Goal: Task Accomplishment & Management: Use online tool/utility

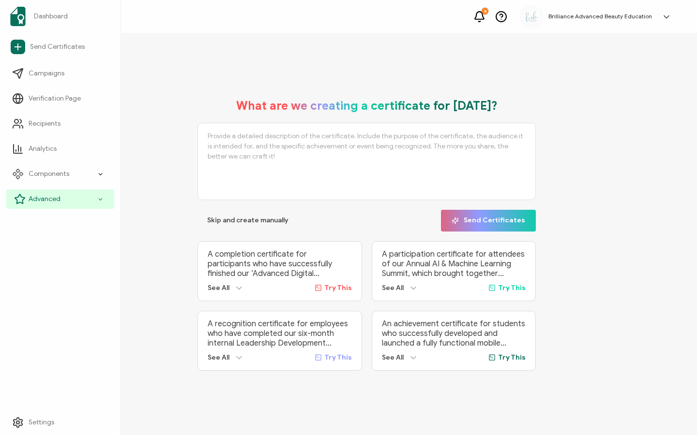
click at [35, 199] on span "Advanced" at bounding box center [45, 199] width 32 height 10
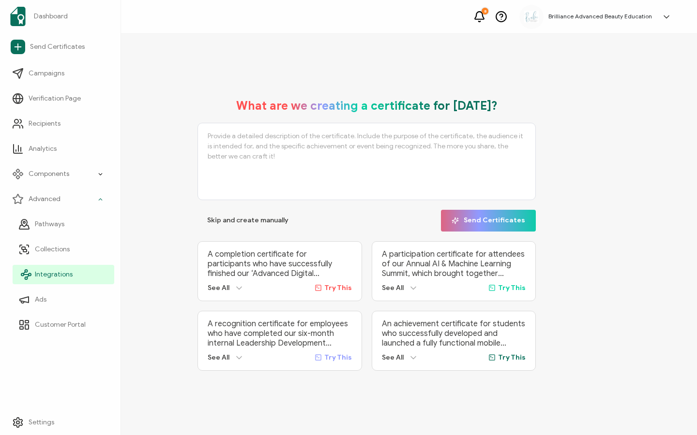
click at [47, 271] on span "Integrations" at bounding box center [54, 275] width 38 height 10
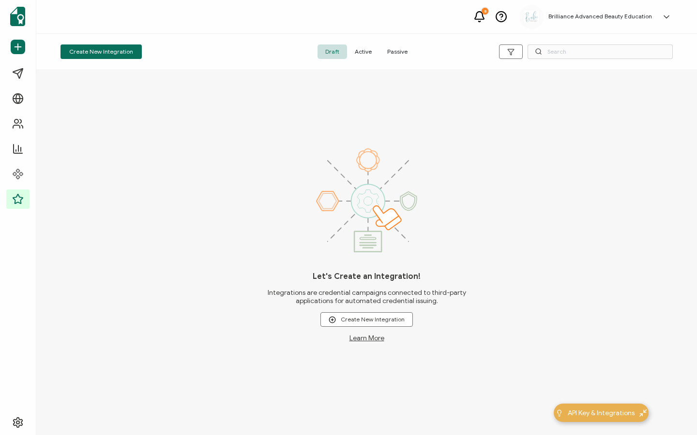
click at [359, 53] on span "Active" at bounding box center [363, 52] width 32 height 15
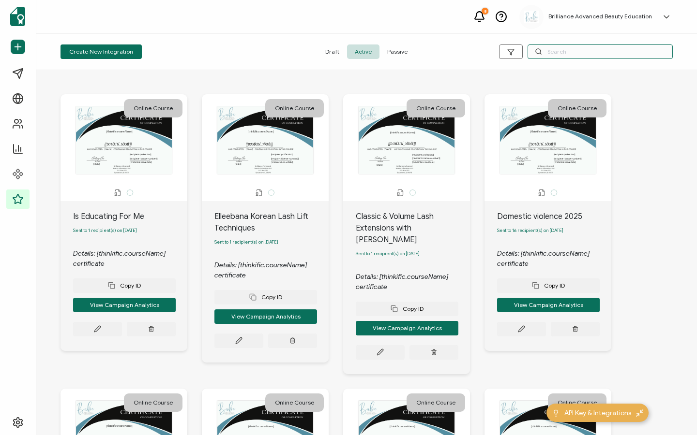
click at [567, 57] on input "text" at bounding box center [599, 52] width 145 height 15
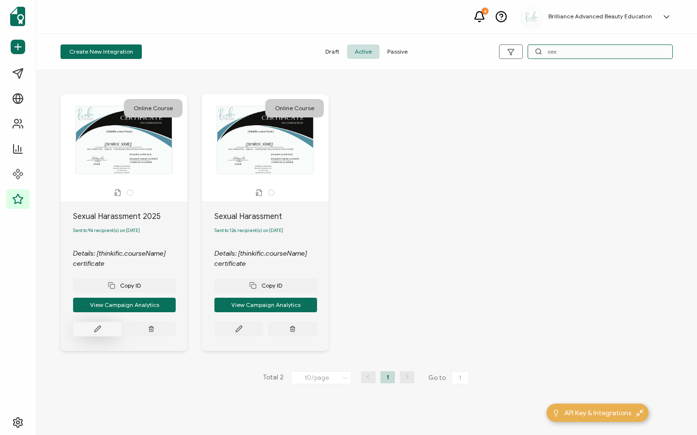
type input "sex"
click at [102, 330] on button at bounding box center [97, 329] width 49 height 15
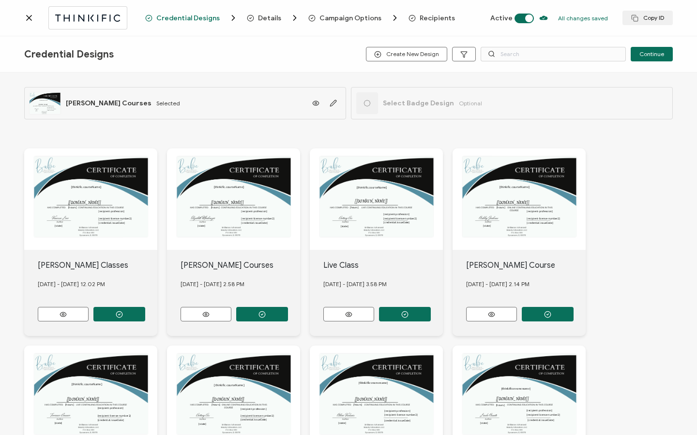
click at [419, 15] on span "Recipients" at bounding box center [436, 18] width 35 height 7
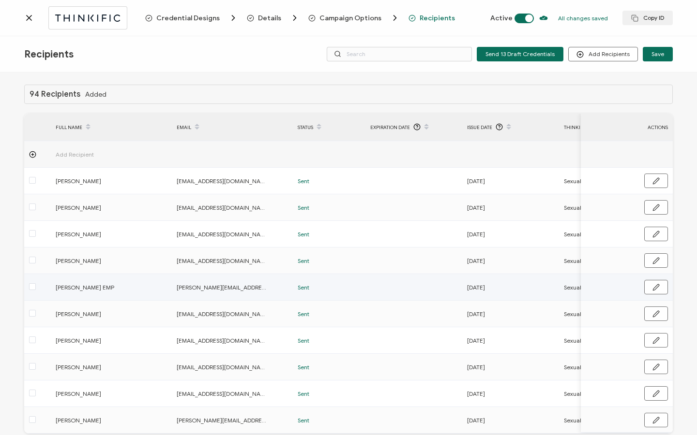
scroll to position [49, 0]
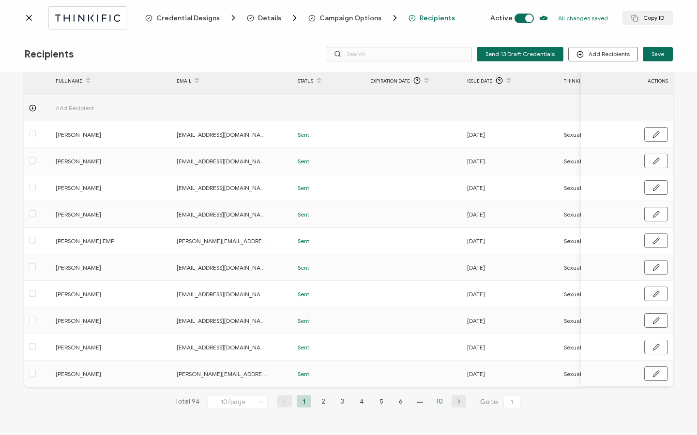
click at [433, 404] on li "10" at bounding box center [439, 402] width 15 height 12
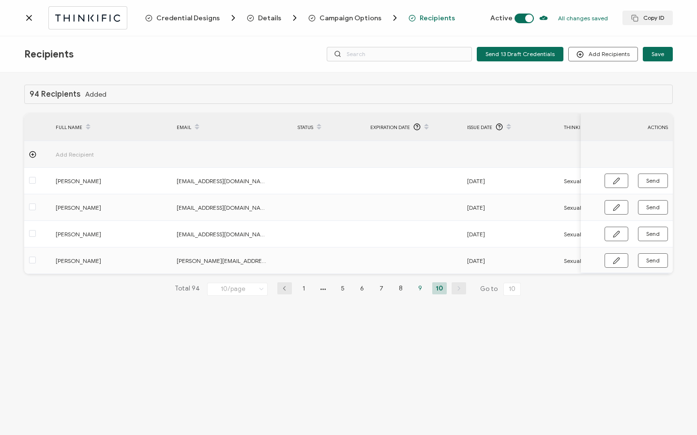
click at [419, 288] on li "9" at bounding box center [420, 289] width 15 height 12
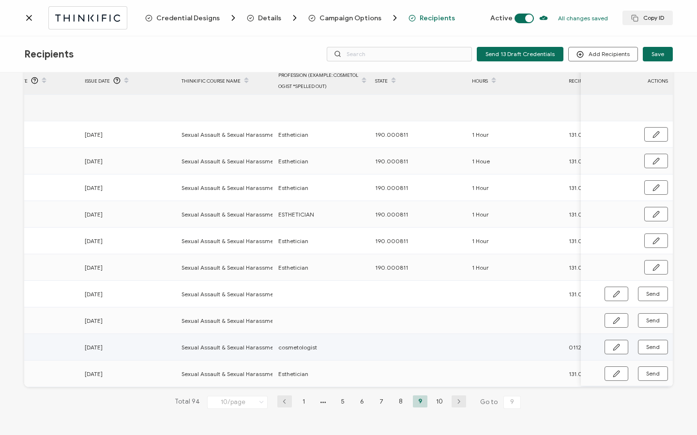
scroll to position [0, 465]
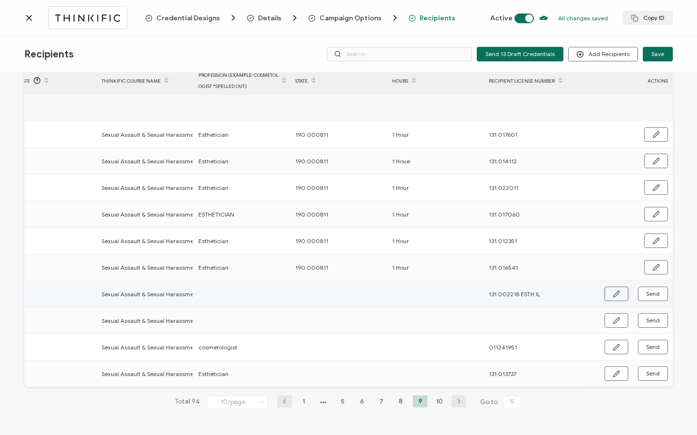
click at [612, 291] on icon "button" at bounding box center [615, 294] width 7 height 7
click at [248, 288] on input "text" at bounding box center [240, 293] width 85 height 15
type input "E"
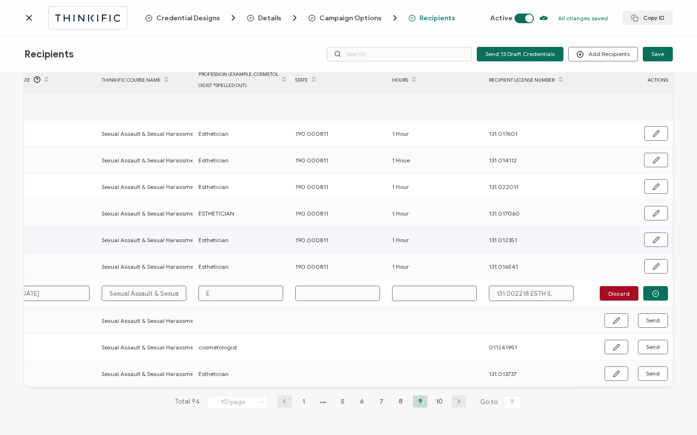
type input "Es"
type input "Est"
type input "Esth"
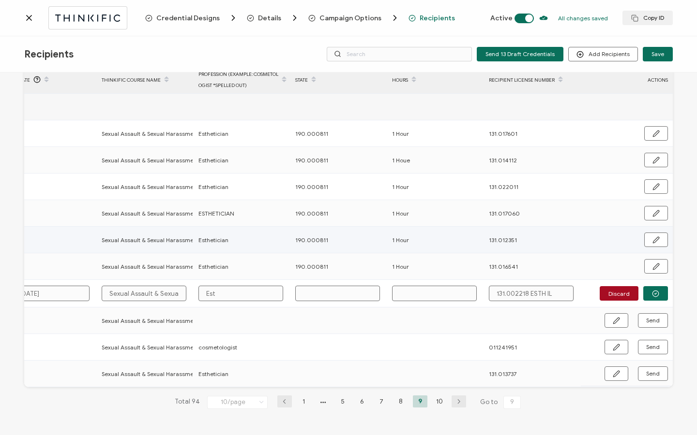
type input "Esth"
type input "Esthe"
type input "Esthet"
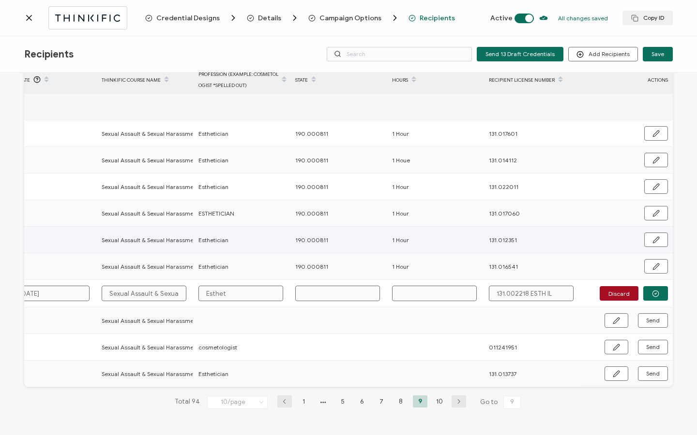
type input "Estheti"
type input "Esthetic"
type input "Esthetici"
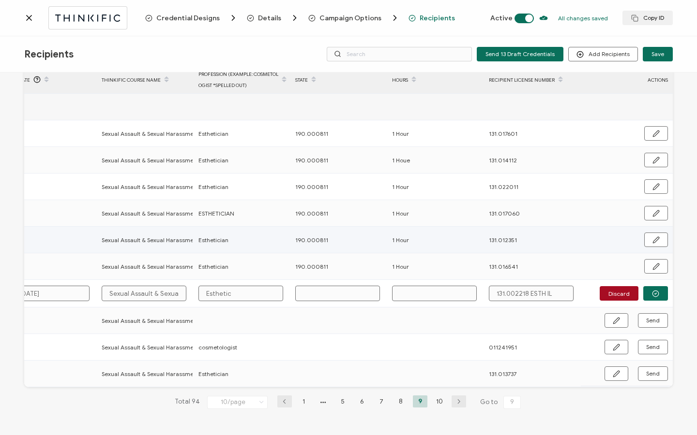
type input "Esthetici"
type input "Estheticia"
type input "Esthetician"
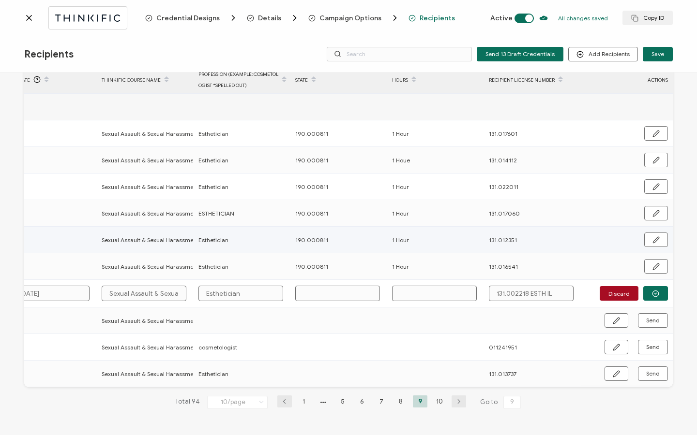
type input "Esthetician"
type input "1"
type input "19"
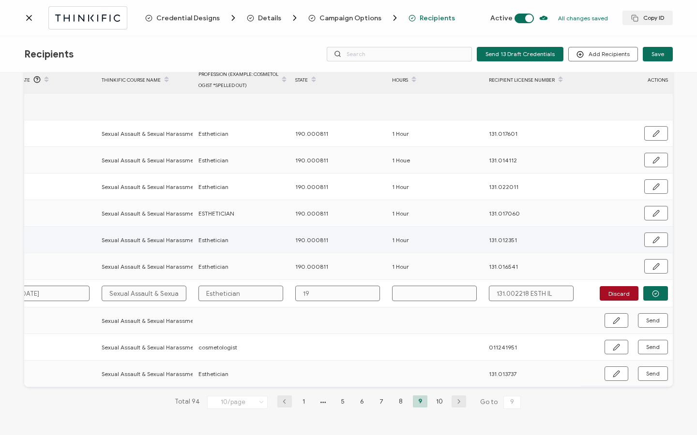
type input "190"
type input "190."
type input "190.0"
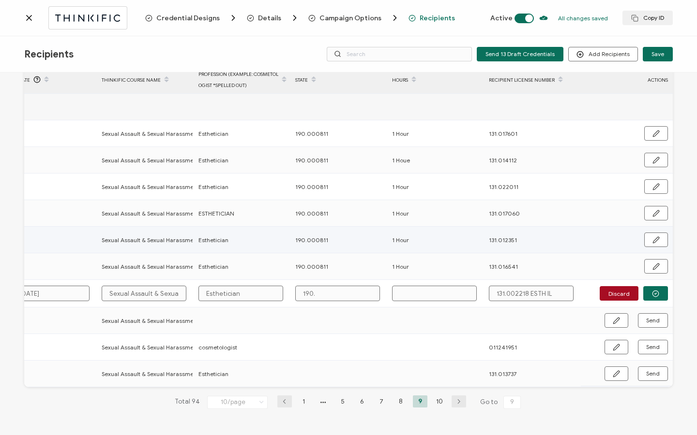
type input "190.0"
type input "190.00"
type input "190.000"
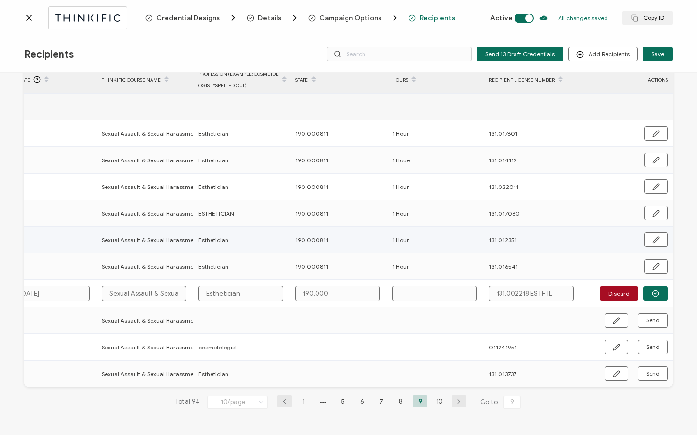
type input "190.0008"
type input "190.00081"
type input "190.000811"
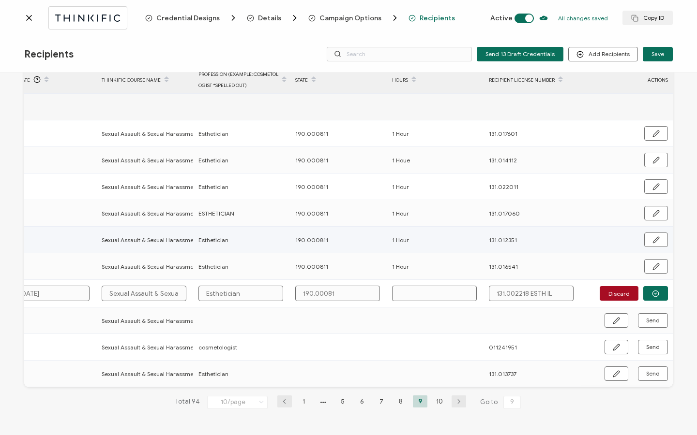
type input "190.000811"
type input "1"
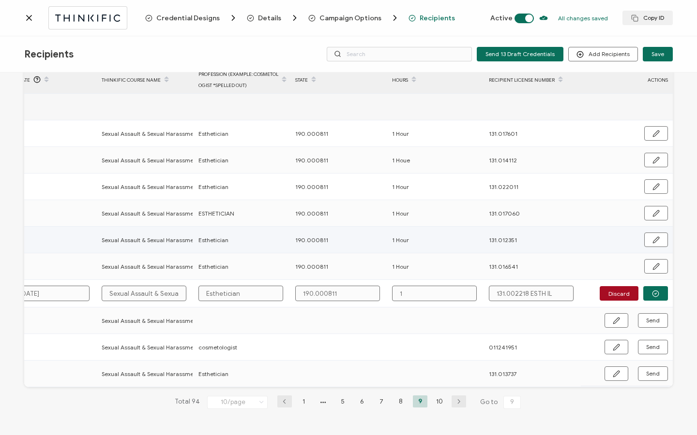
type input "1"
type input "1 H"
type input "1 Ho"
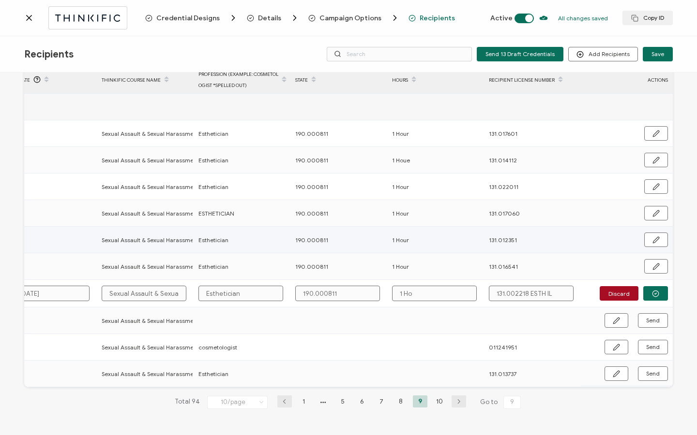
type input "1 Hou"
type input "1 Hour"
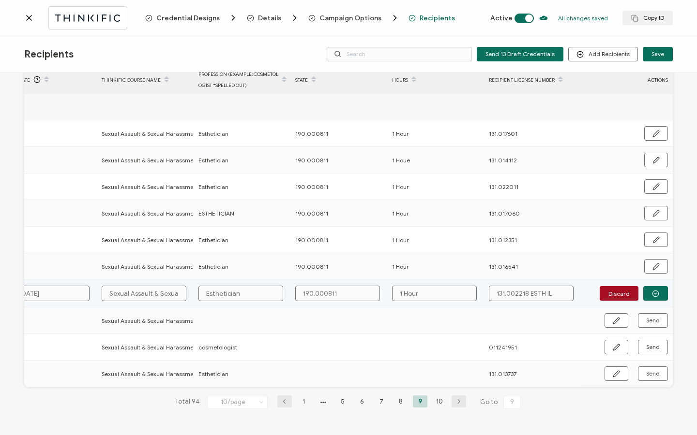
type input "1 Hour"
drag, startPoint x: 524, startPoint y: 289, endPoint x: 567, endPoint y: 289, distance: 43.1
click at [567, 289] on input "131.002218 ESTH IL" at bounding box center [531, 293] width 85 height 15
type input "131.002218"
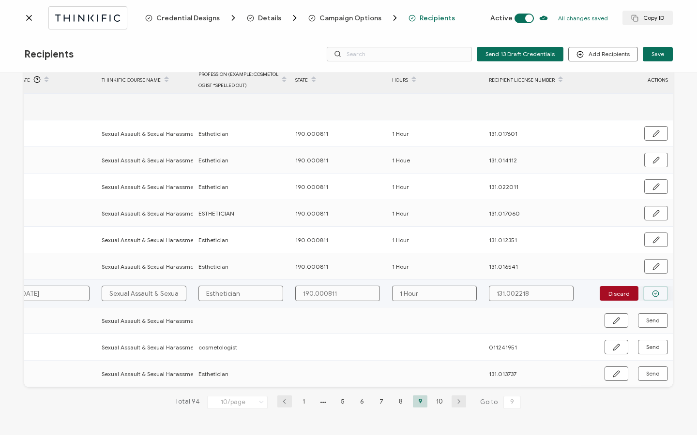
type input "131.002218"
click at [655, 292] on icon "button" at bounding box center [655, 293] width 7 height 7
click at [653, 291] on span "Send" at bounding box center [653, 294] width 14 height 6
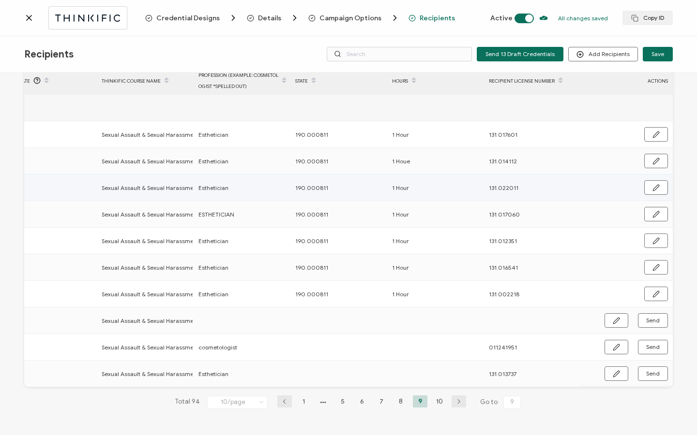
scroll to position [0, 0]
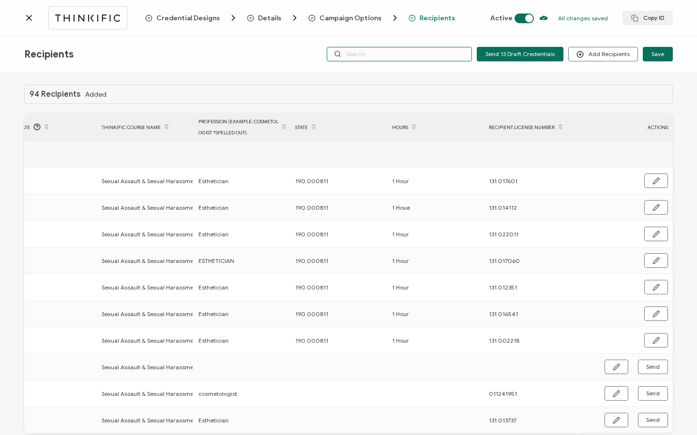
click at [420, 55] on input "text" at bounding box center [399, 54] width 145 height 15
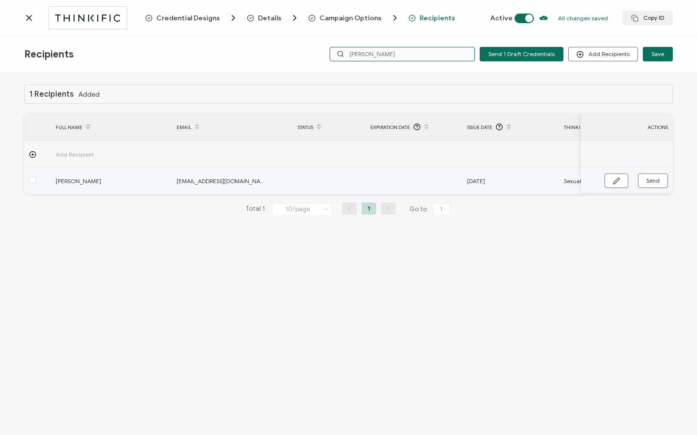
scroll to position [0, 130]
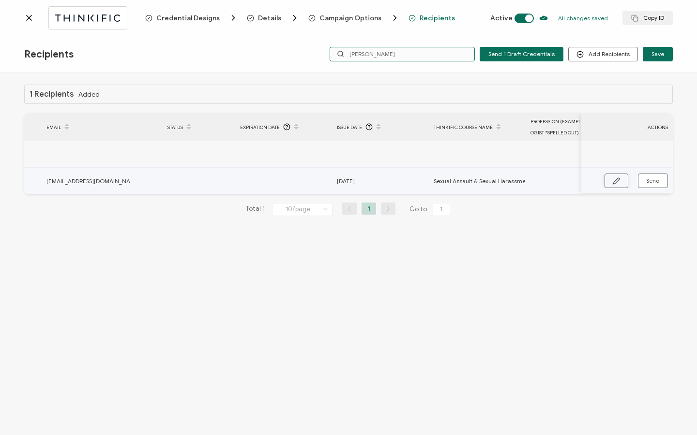
type input "[PERSON_NAME]"
click at [617, 179] on icon "button" at bounding box center [616, 181] width 6 height 6
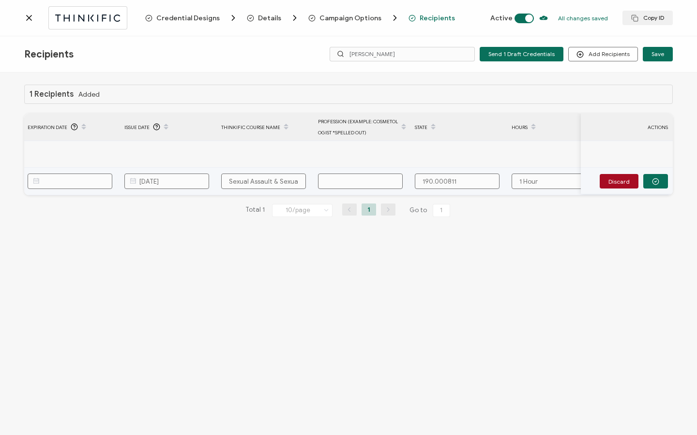
scroll to position [0, 462]
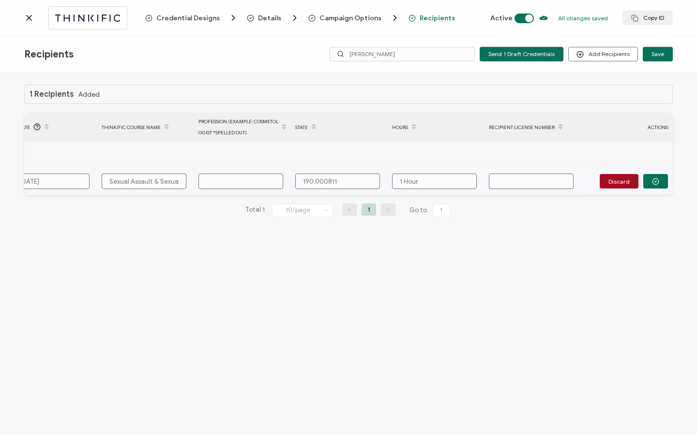
click at [253, 178] on input "text" at bounding box center [240, 181] width 85 height 15
click at [224, 181] on input "text" at bounding box center [240, 181] width 85 height 15
type input "E"
type input "Es"
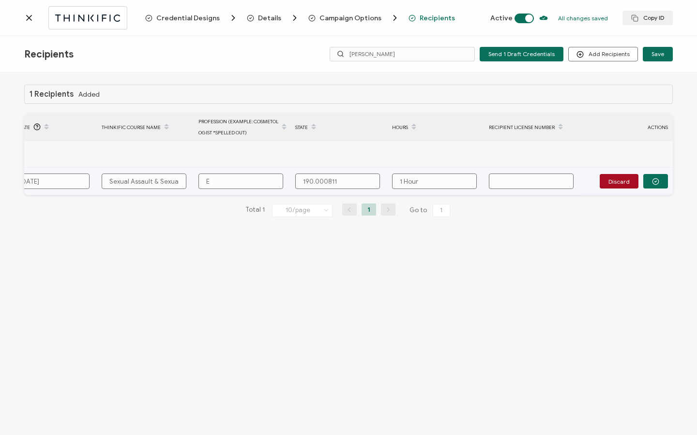
type input "Es"
type input "Est"
type input "Esth"
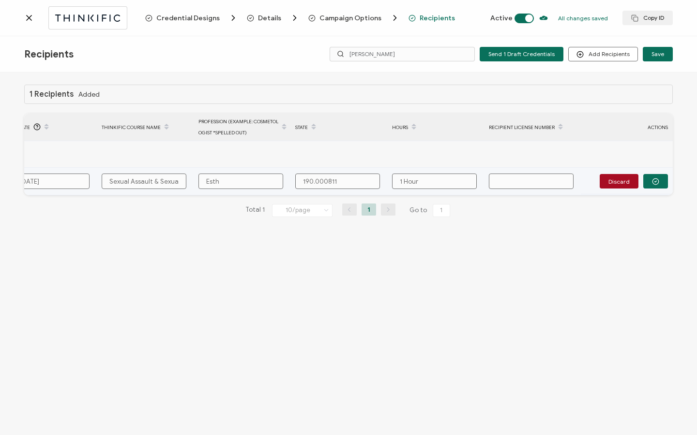
type input "Esthe"
type input "Esthet"
type input "Estheti"
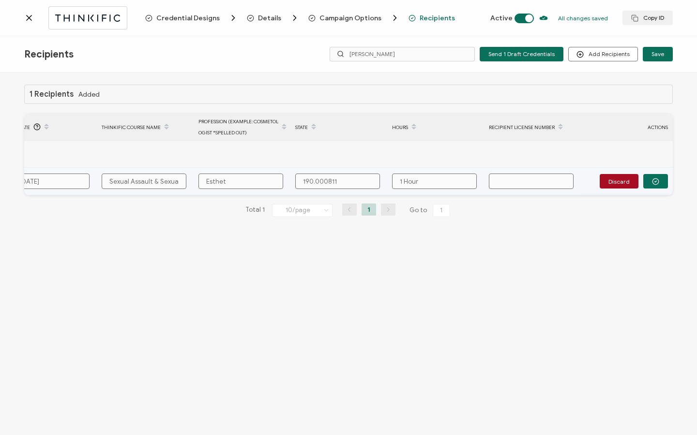
type input "Estheti"
type input "Esthetic"
type input "Esthetici"
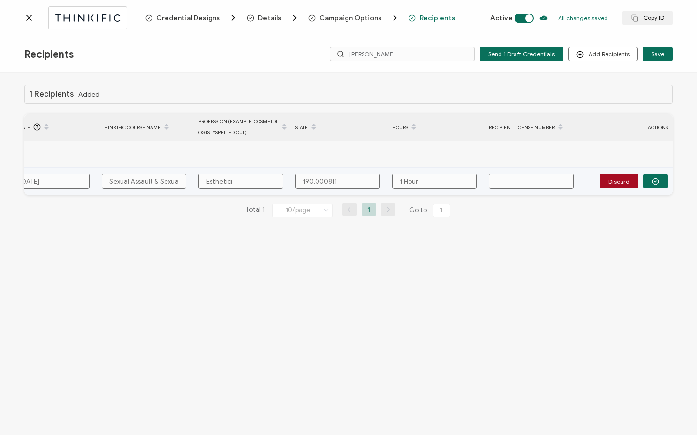
type input "Estheticia"
type input "Esthetician"
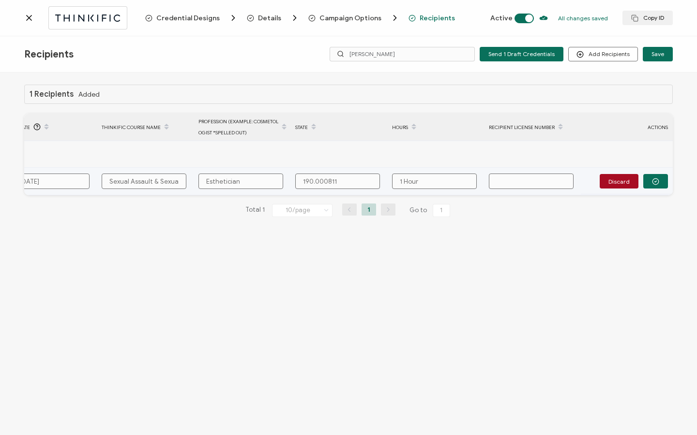
click at [510, 178] on input "text" at bounding box center [531, 181] width 85 height 15
paste input "131.018979"
type input "131.018979"
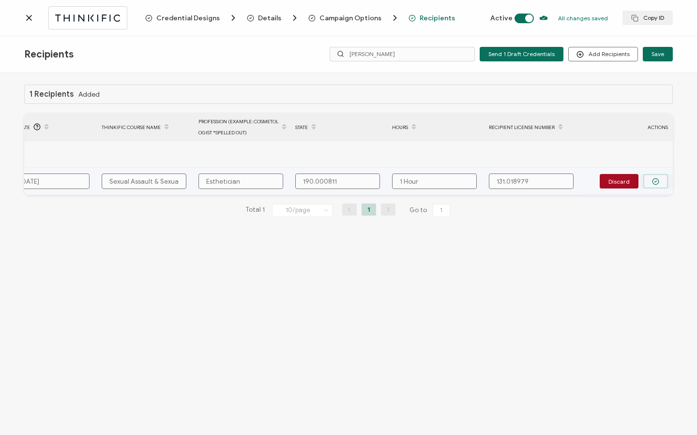
click at [658, 179] on icon "button" at bounding box center [655, 181] width 7 height 7
click at [658, 181] on span "Send" at bounding box center [653, 181] width 14 height 6
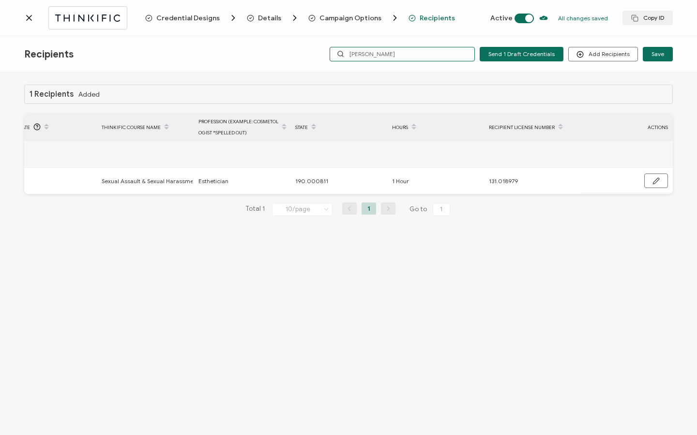
click at [430, 57] on input "[PERSON_NAME]" at bounding box center [401, 54] width 145 height 15
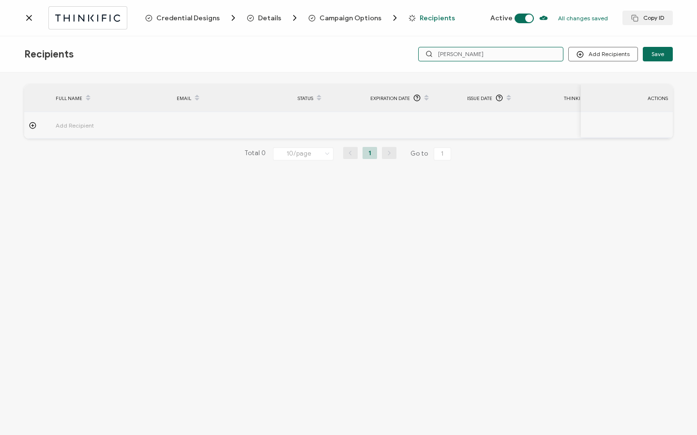
type input "[PERSON_NAME]"
click at [27, 19] on icon at bounding box center [29, 17] width 5 height 5
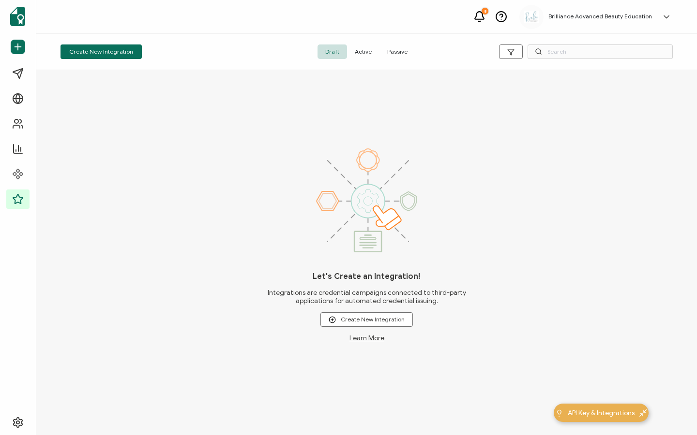
click at [366, 59] on span "Active" at bounding box center [363, 52] width 32 height 15
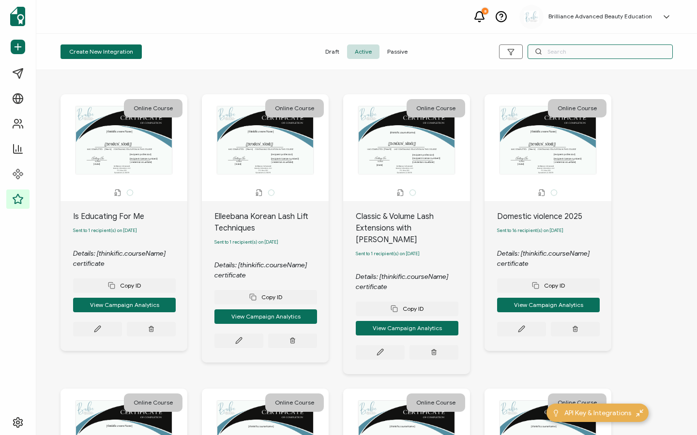
click at [557, 51] on input "text" at bounding box center [599, 52] width 145 height 15
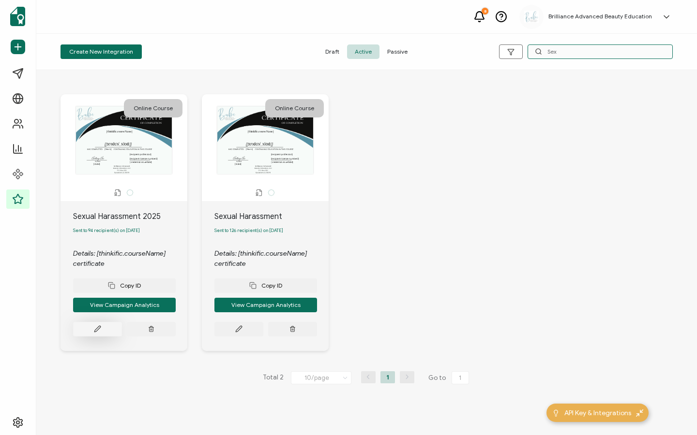
type input "Sex"
click at [96, 333] on icon at bounding box center [97, 329] width 7 height 7
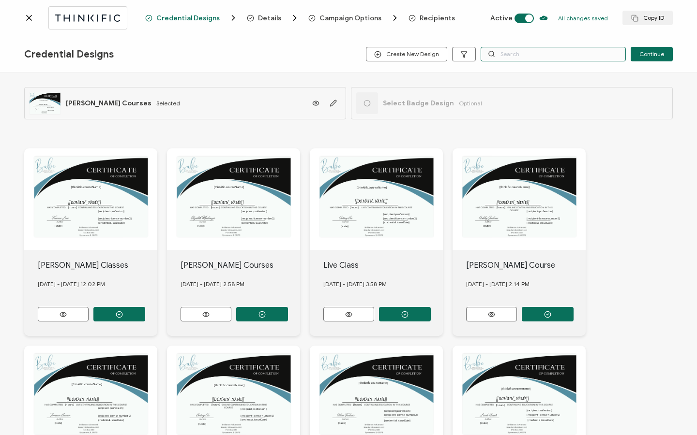
click at [533, 51] on input "text" at bounding box center [552, 54] width 145 height 15
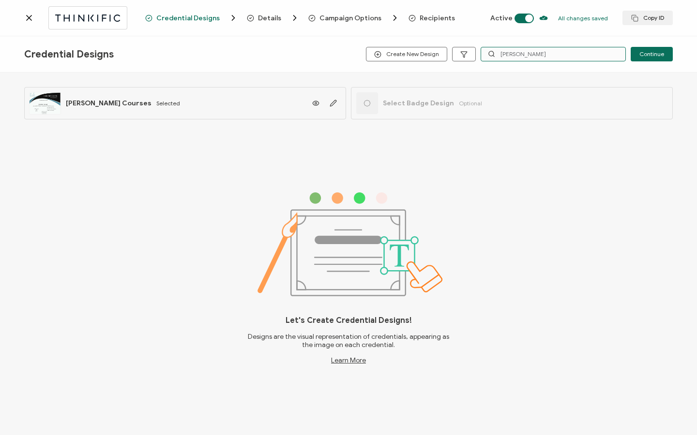
type input "[PERSON_NAME]"
click at [419, 16] on span "Recipients" at bounding box center [436, 18] width 35 height 7
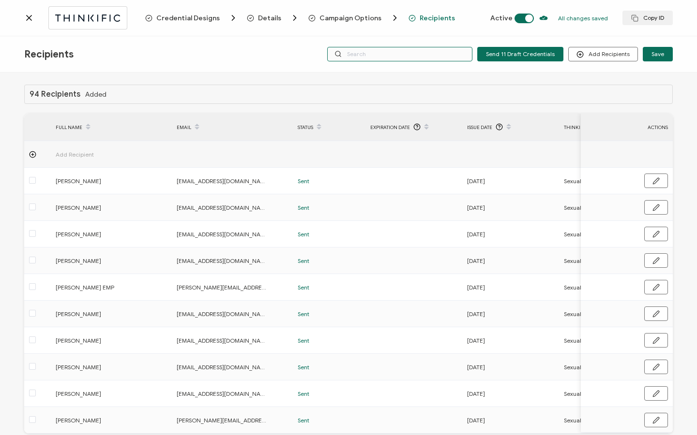
click at [432, 57] on input "text" at bounding box center [399, 54] width 145 height 15
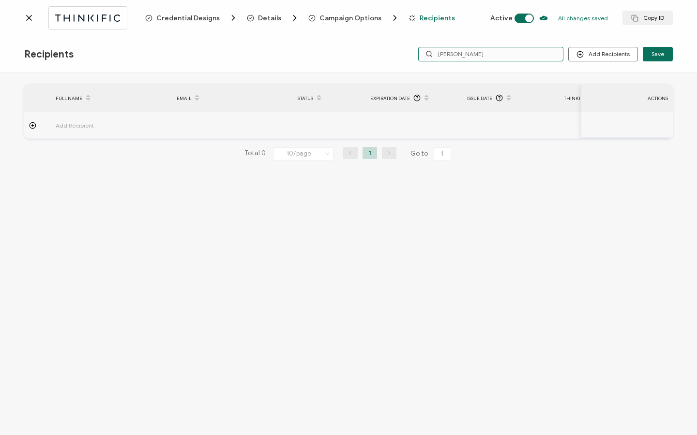
type input "[PERSON_NAME]"
click at [27, 25] on div at bounding box center [84, 17] width 121 height 23
click at [33, 14] on icon at bounding box center [29, 18] width 10 height 10
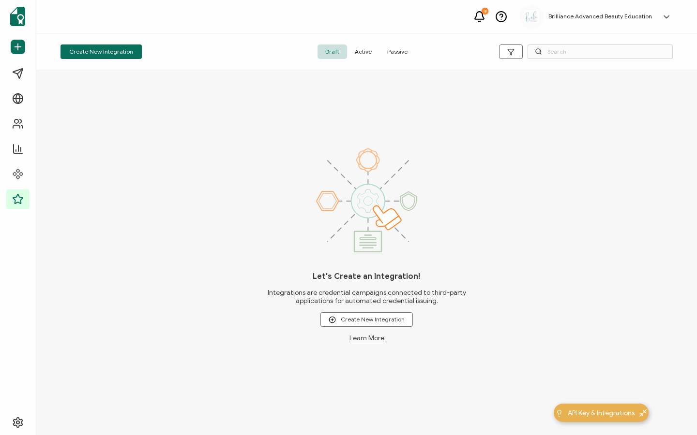
click at [366, 50] on span "Active" at bounding box center [363, 52] width 32 height 15
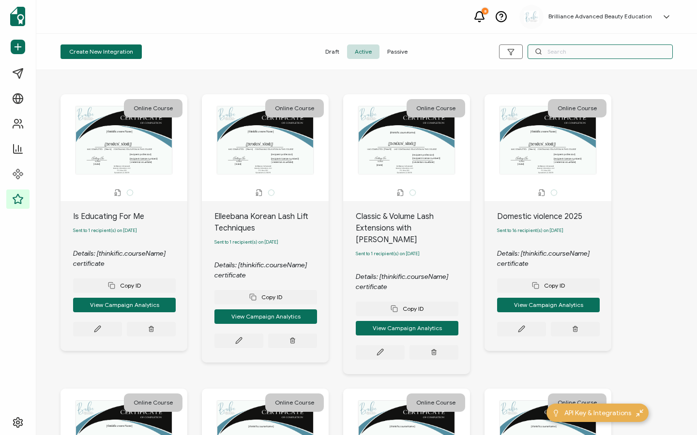
click at [544, 49] on input "text" at bounding box center [599, 52] width 145 height 15
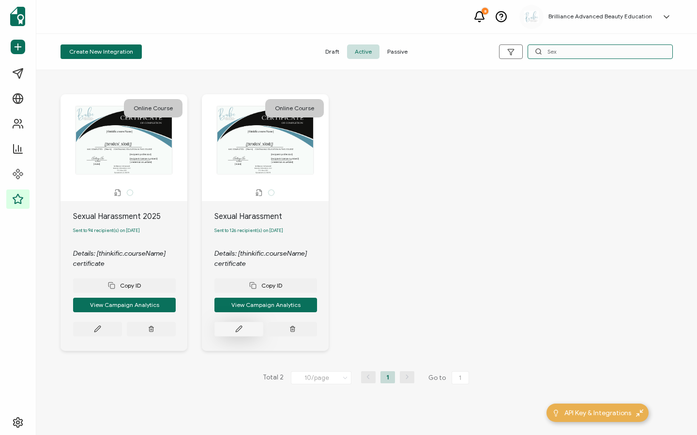
type input "Sex"
click at [229, 331] on button at bounding box center [238, 329] width 49 height 15
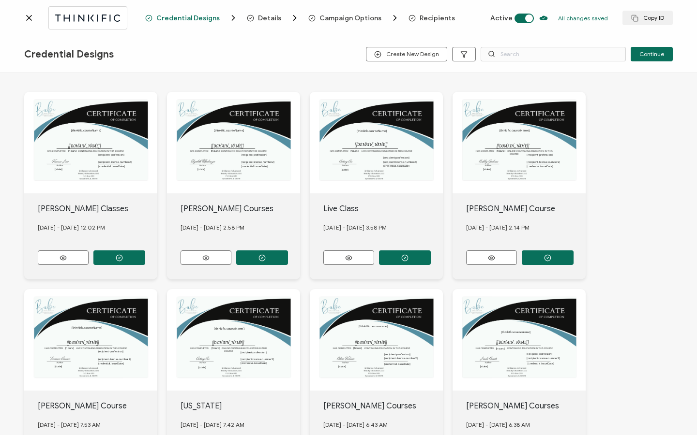
click at [420, 18] on span "Recipients" at bounding box center [436, 18] width 35 height 7
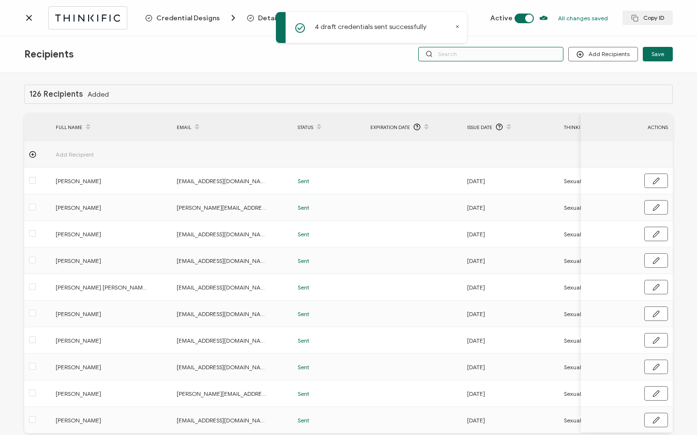
click at [438, 60] on input "text" at bounding box center [490, 54] width 145 height 15
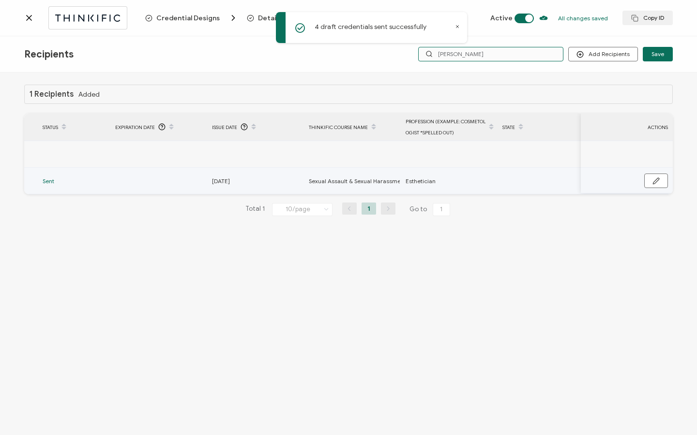
scroll to position [0, 462]
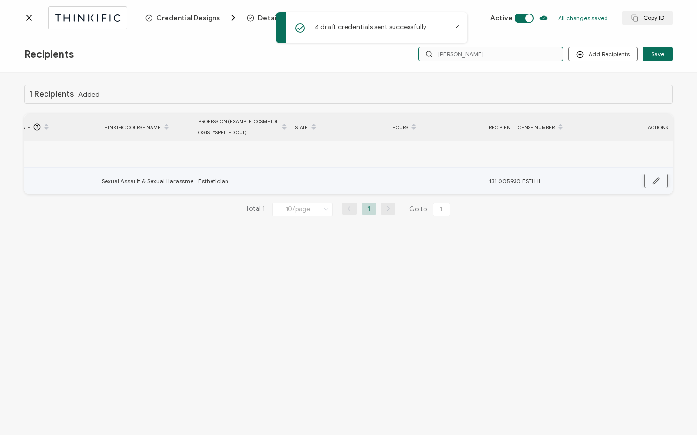
type input "[PERSON_NAME]"
click at [651, 179] on button "button" at bounding box center [656, 181] width 24 height 15
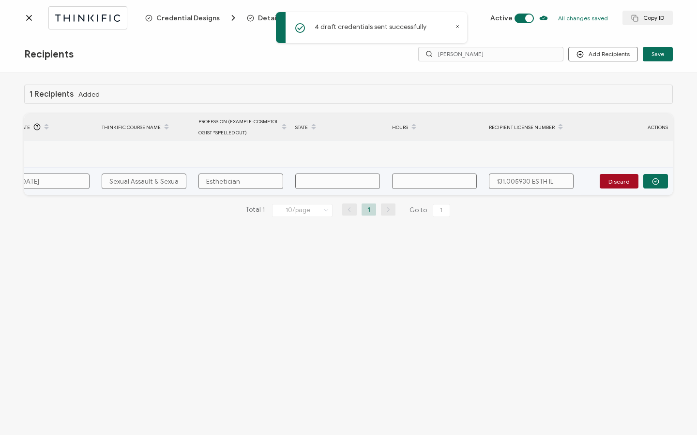
click at [327, 179] on input "text" at bounding box center [337, 181] width 85 height 15
type input "1"
type input "19"
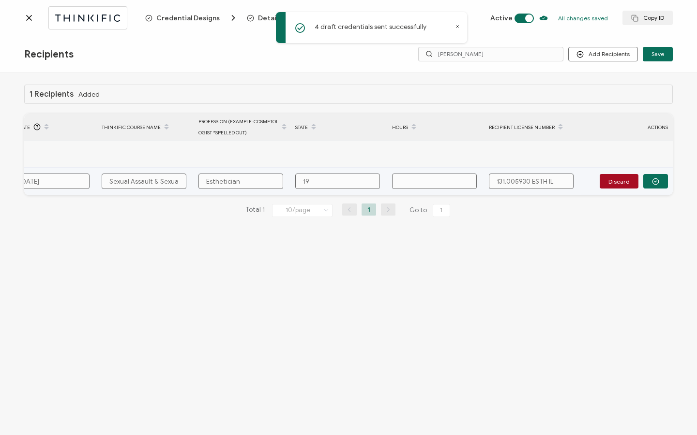
type input "190"
type input "190."
type input "190.0"
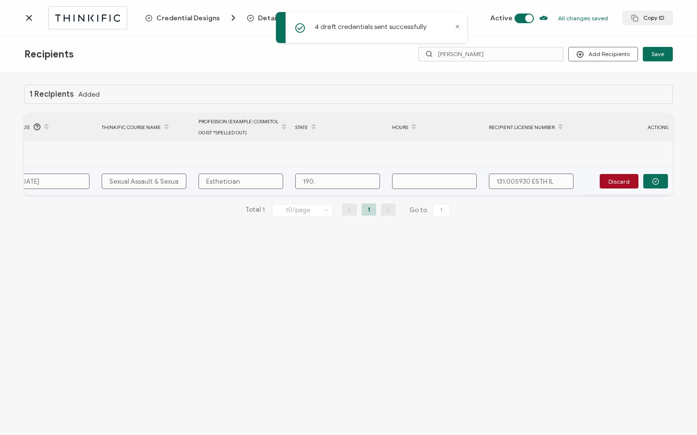
type input "190.0"
type input "190.00"
type input "190.000"
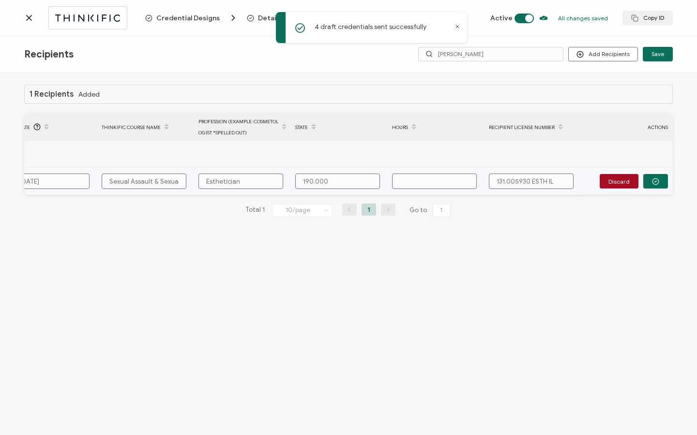
type input "190.0008"
type input "190.00081"
type input "190.000811"
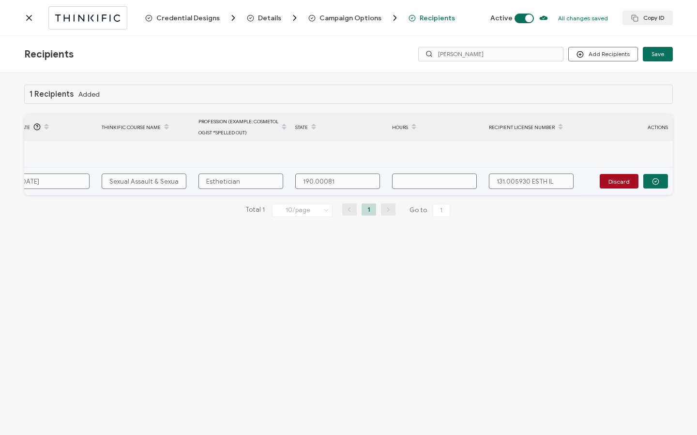
type input "190.000811"
type input "1"
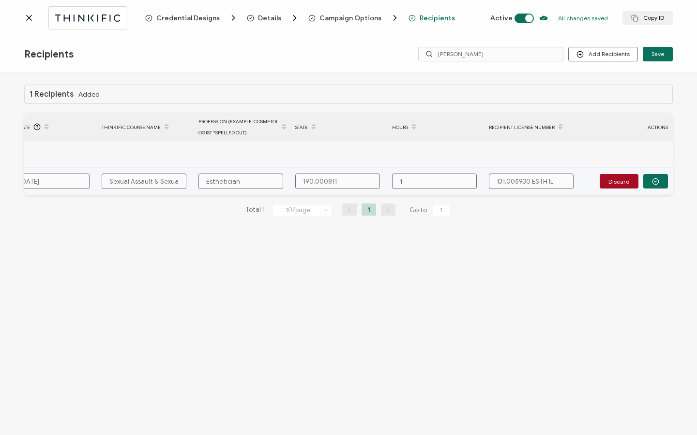
type input "1"
type input "1 H"
type input "1 Ho"
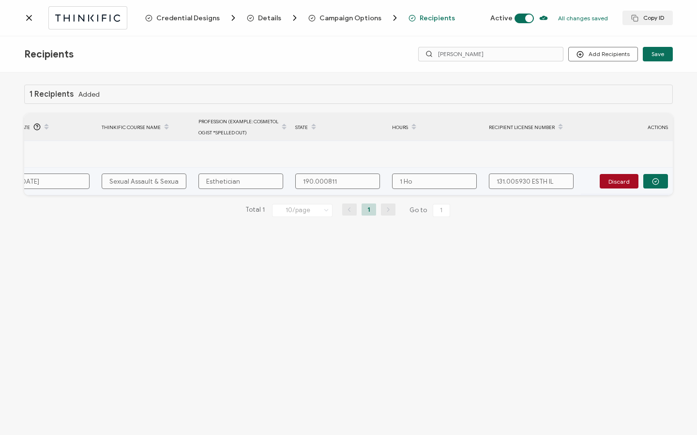
type input "1 Hou"
type input "1 Hour"
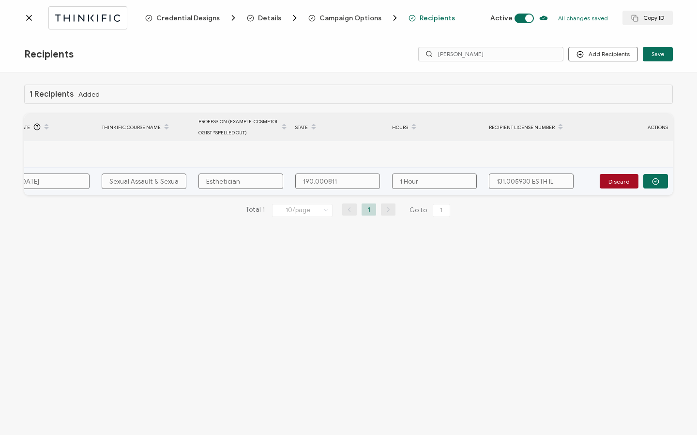
drag, startPoint x: 530, startPoint y: 180, endPoint x: 549, endPoint y: 181, distance: 18.9
click at [548, 181] on input "131.005930 ESTH IL" at bounding box center [531, 181] width 85 height 15
type input "131.005930 L"
type input "131.005930"
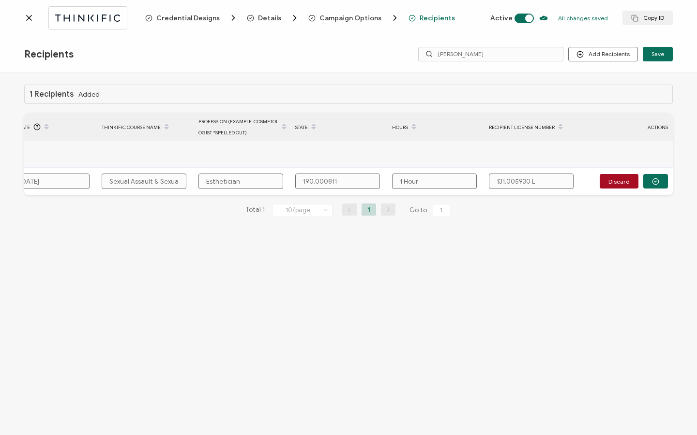
type input "131.005930"
click at [650, 181] on button "button" at bounding box center [655, 181] width 25 height 15
click at [650, 181] on button "button" at bounding box center [656, 181] width 24 height 15
click at [31, 25] on div at bounding box center [84, 17] width 121 height 23
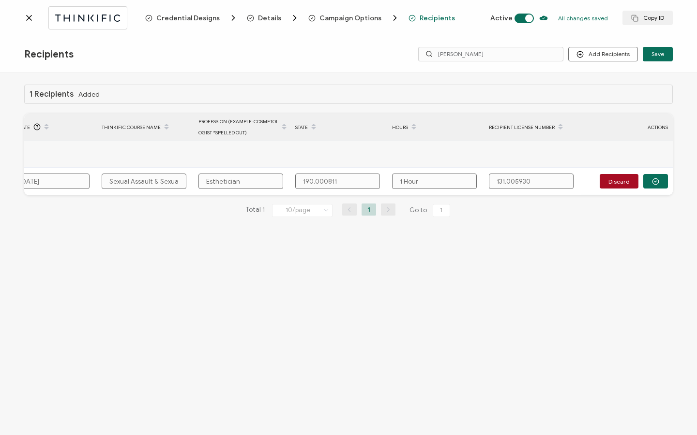
click at [30, 18] on icon at bounding box center [29, 18] width 10 height 10
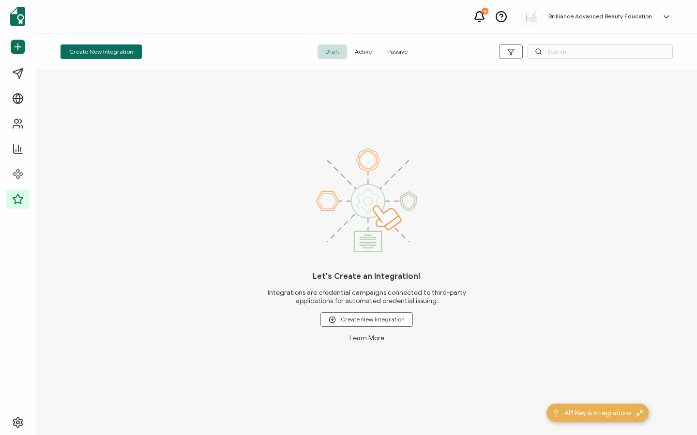
click at [372, 53] on span "Active" at bounding box center [363, 52] width 32 height 15
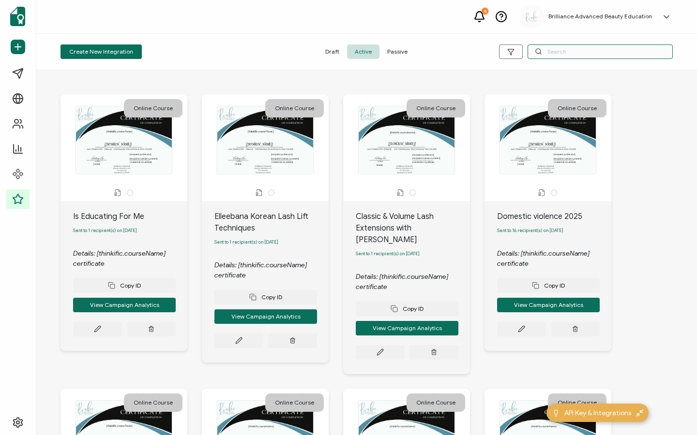
click at [563, 58] on input "text" at bounding box center [599, 52] width 145 height 15
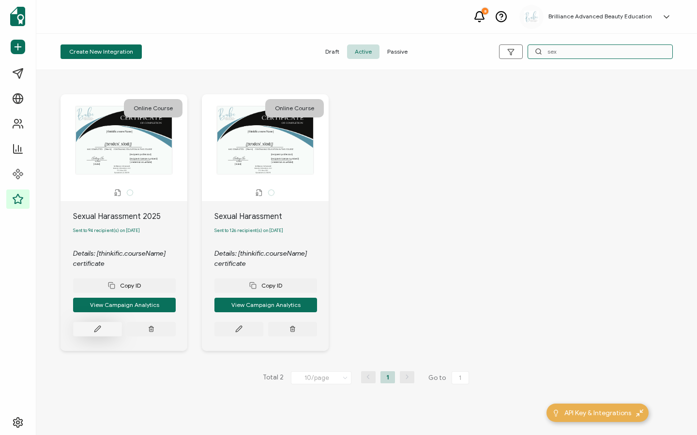
type input "sex"
click at [102, 337] on button at bounding box center [97, 329] width 49 height 15
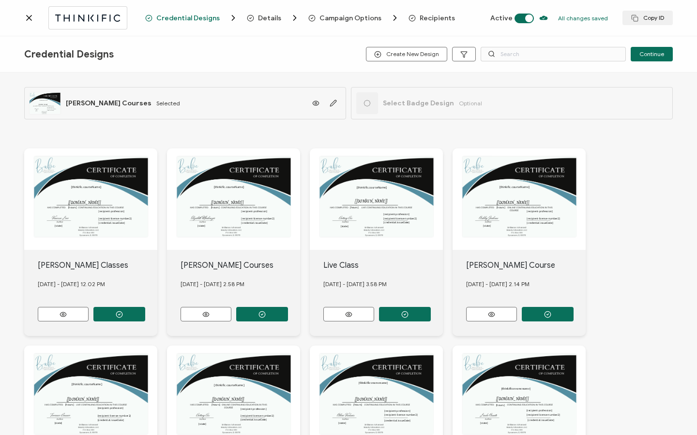
click at [435, 15] on span "Recipients" at bounding box center [436, 18] width 35 height 7
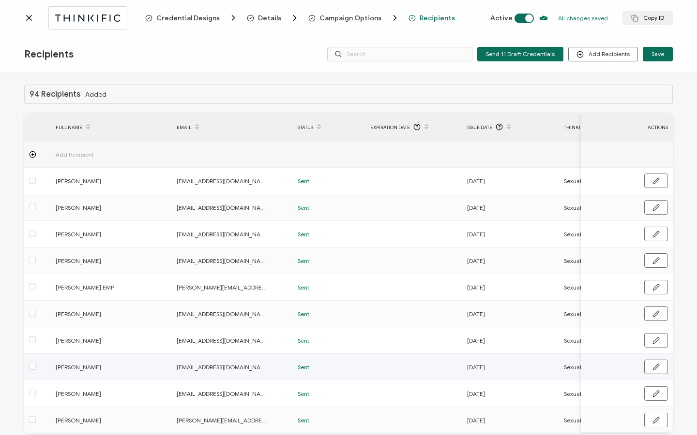
scroll to position [49, 0]
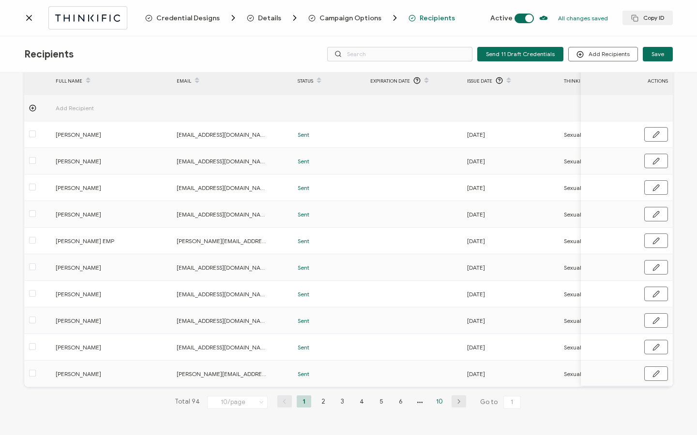
click at [439, 402] on li "10" at bounding box center [439, 402] width 15 height 12
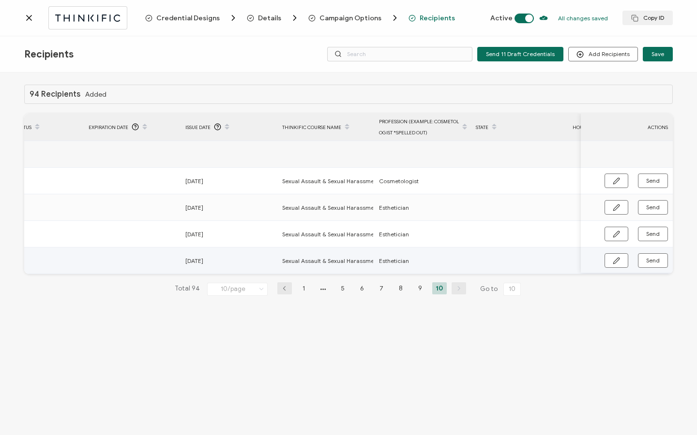
scroll to position [0, 462]
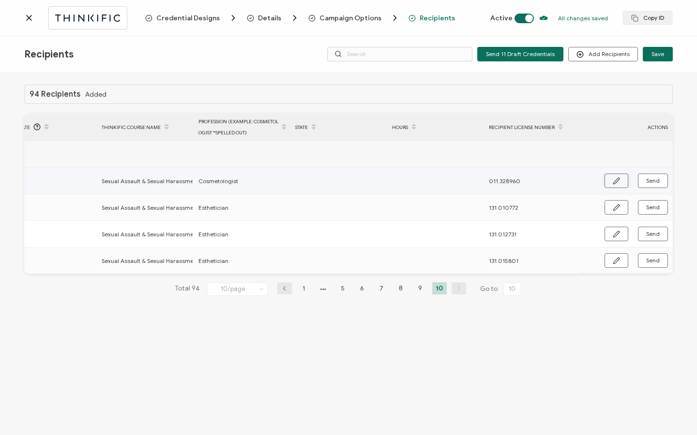
click at [617, 182] on icon "button" at bounding box center [615, 181] width 7 height 7
click at [319, 181] on input "text" at bounding box center [337, 181] width 85 height 15
type input "1"
type input "19"
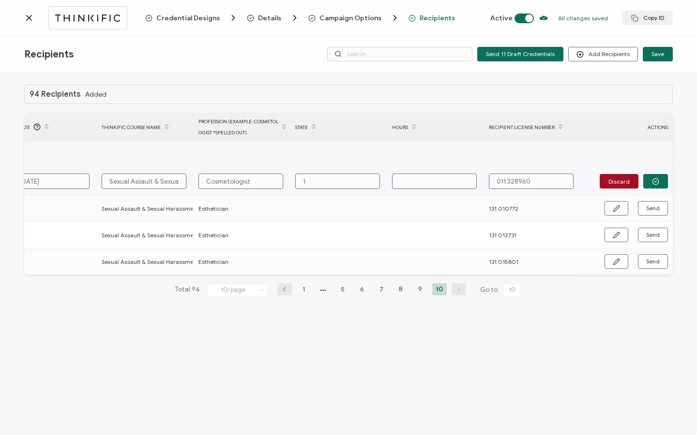
type input "19"
type input "190"
type input "190."
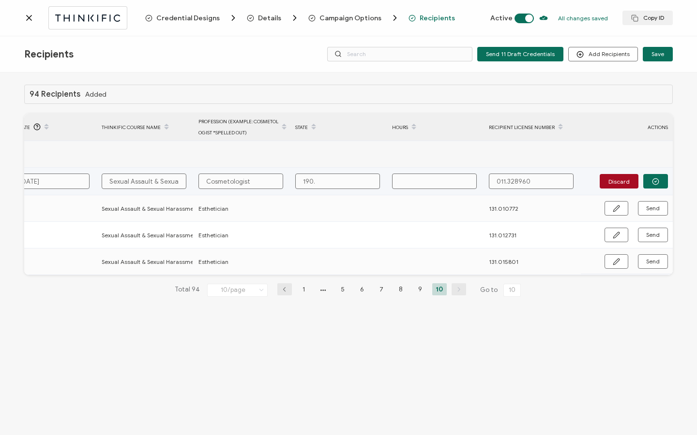
type input "190.0"
type input "190.00"
type input "190.000"
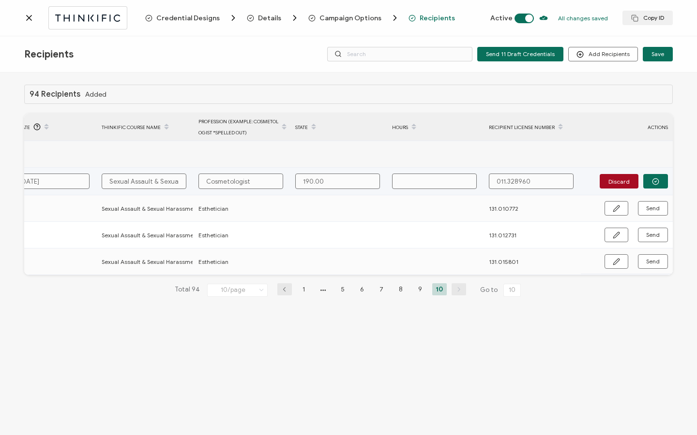
type input "190.000"
type input "190.0008"
type input "190.00081"
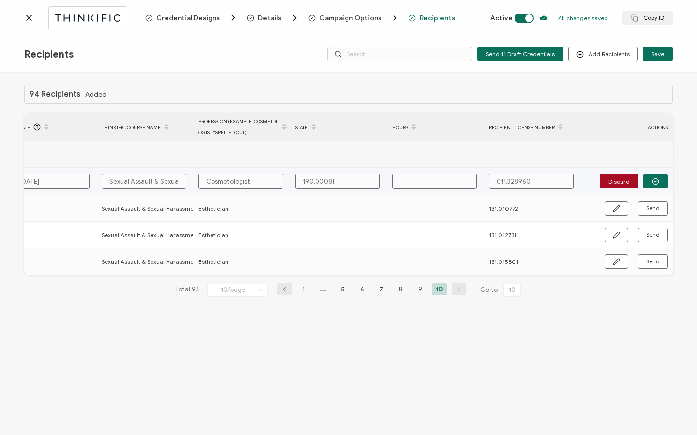
type input "190.000811"
type input "1"
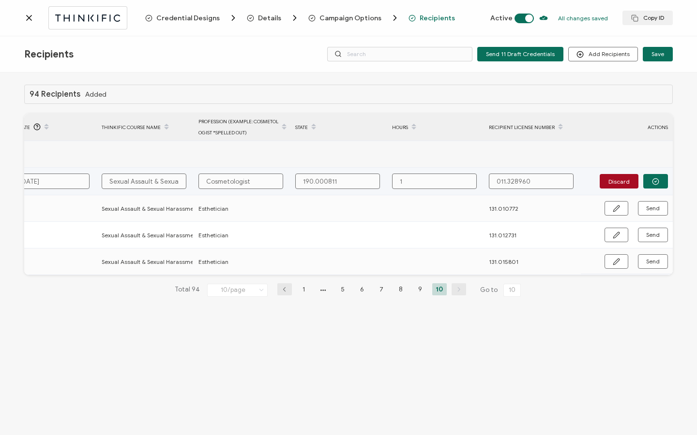
type input "1"
type input "1 H"
type input "1 Ho"
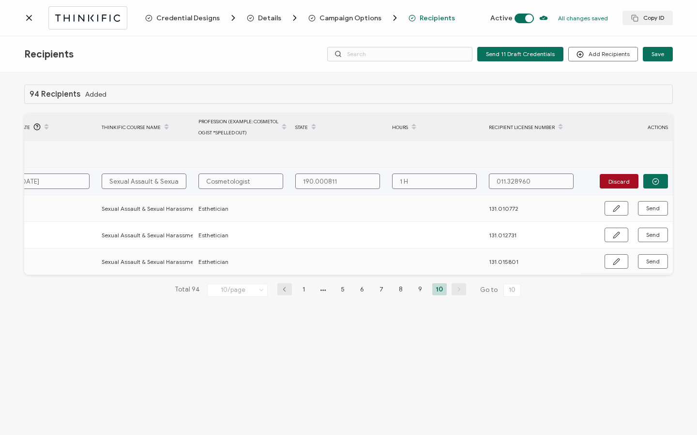
type input "1 Ho"
type input "1 Hou"
type input "1 Hour"
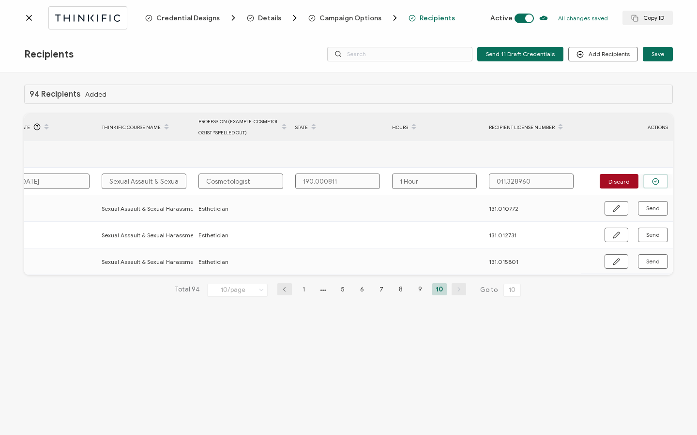
type input "1 Hour"
click at [658, 185] on button "button" at bounding box center [655, 181] width 25 height 15
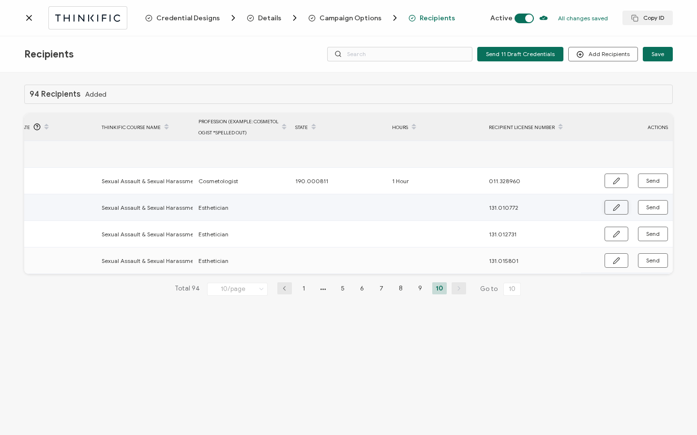
click at [611, 205] on button "button" at bounding box center [616, 207] width 24 height 15
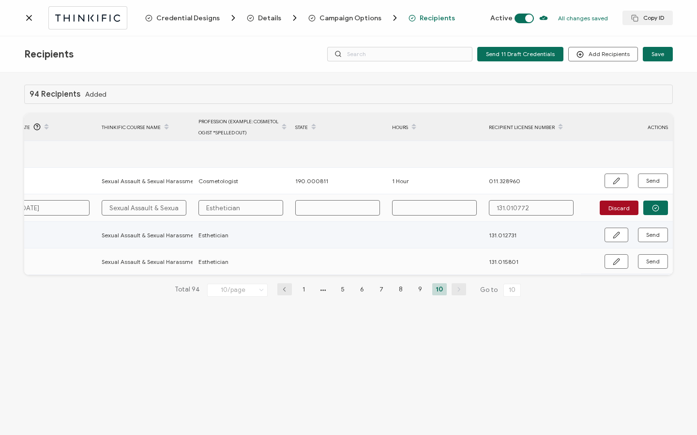
click at [335, 216] on td at bounding box center [338, 208] width 97 height 28
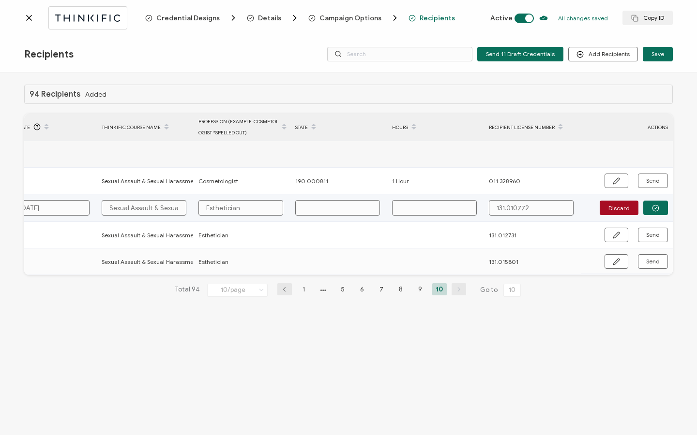
click at [336, 208] on input "text" at bounding box center [337, 207] width 85 height 15
type input "1"
type input "19"
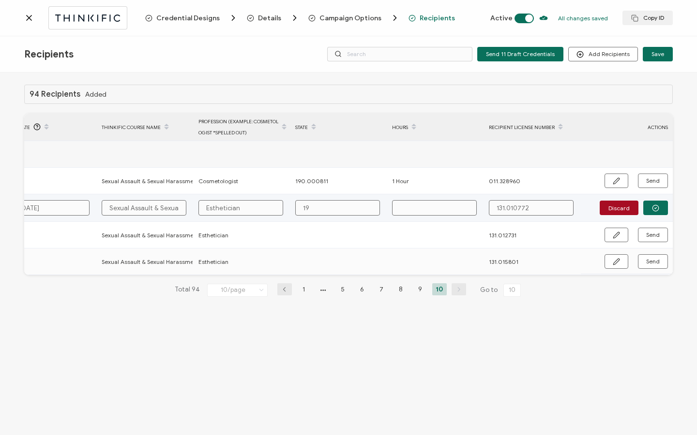
type input "190"
type input "190."
type input "190.0"
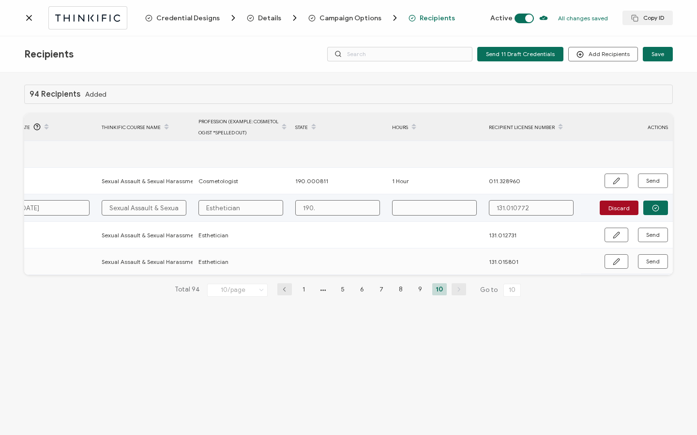
type input "190.0"
type input "190.00"
type input "190.000"
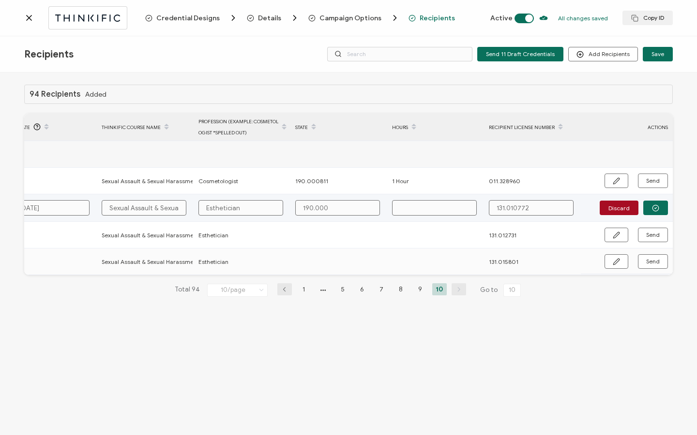
type input "190.0008"
type input "190.00081"
type input "190.000811"
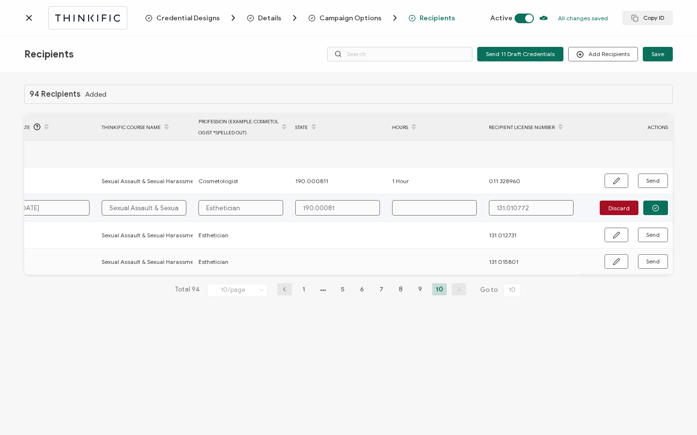
type input "190.000811"
type input "1"
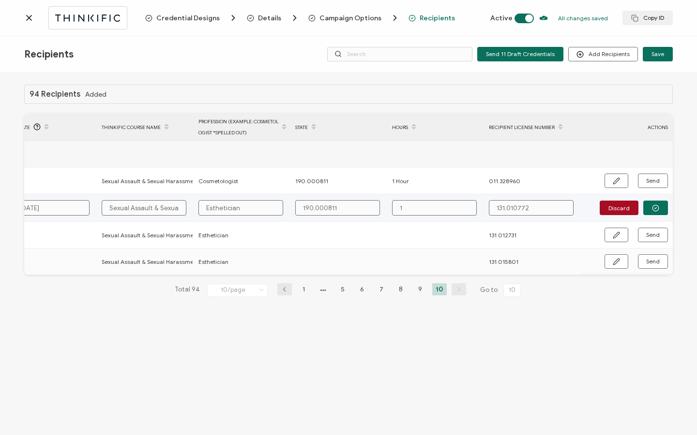
type input "1"
type input "1 H"
type input "1 Ho"
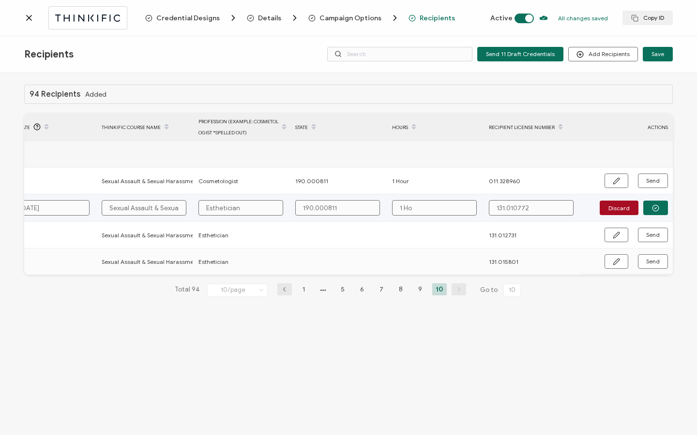
type input "1 Hou"
type input "1 Hour"
click at [652, 208] on circle "button" at bounding box center [655, 208] width 6 height 6
click at [655, 212] on button "Send" at bounding box center [653, 207] width 30 height 15
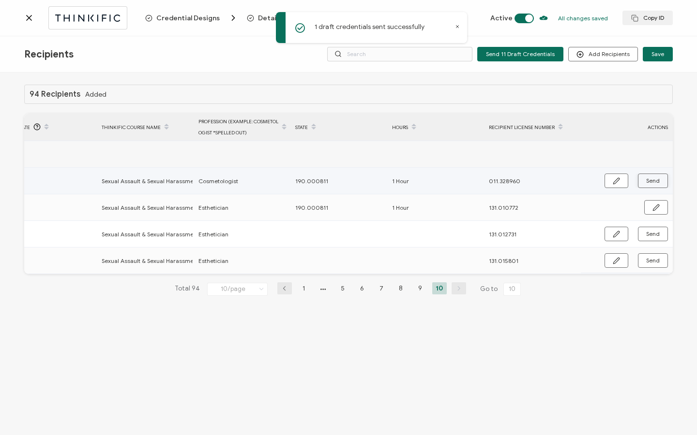
click at [654, 183] on span "Send" at bounding box center [653, 181] width 14 height 6
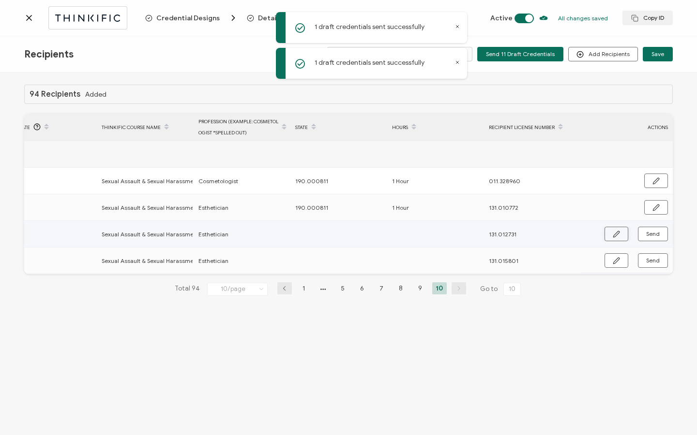
click at [621, 237] on button "button" at bounding box center [616, 234] width 24 height 15
click at [343, 236] on input "text" at bounding box center [337, 234] width 85 height 15
click at [652, 233] on icon "button" at bounding box center [655, 234] width 7 height 7
click at [651, 232] on span "Send" at bounding box center [653, 234] width 14 height 6
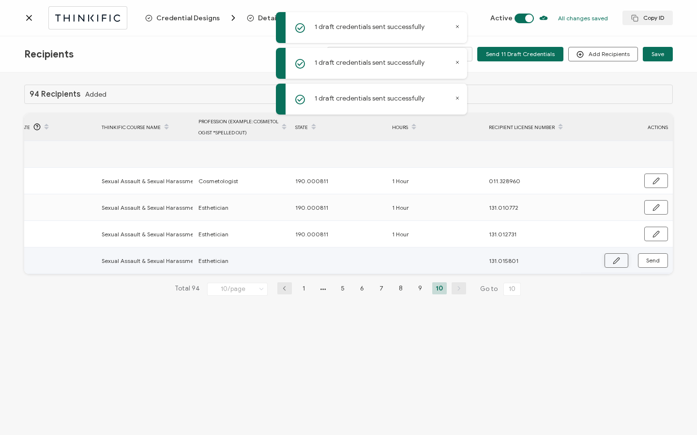
click at [619, 260] on icon "button" at bounding box center [615, 260] width 7 height 7
click at [338, 259] on input "text" at bounding box center [337, 260] width 85 height 15
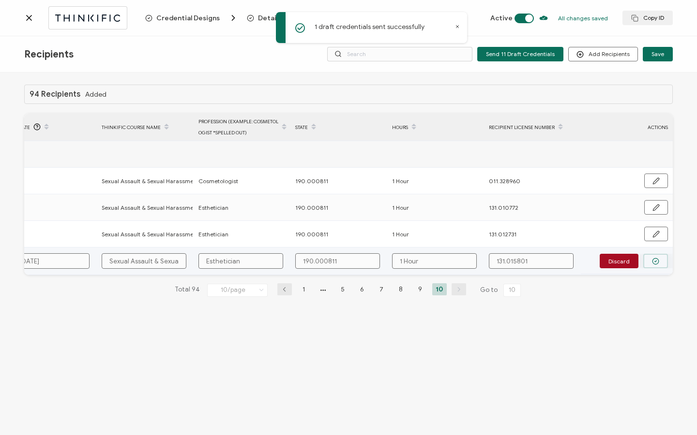
click at [648, 257] on button "button" at bounding box center [655, 261] width 25 height 15
click at [652, 260] on span "Send" at bounding box center [653, 261] width 14 height 6
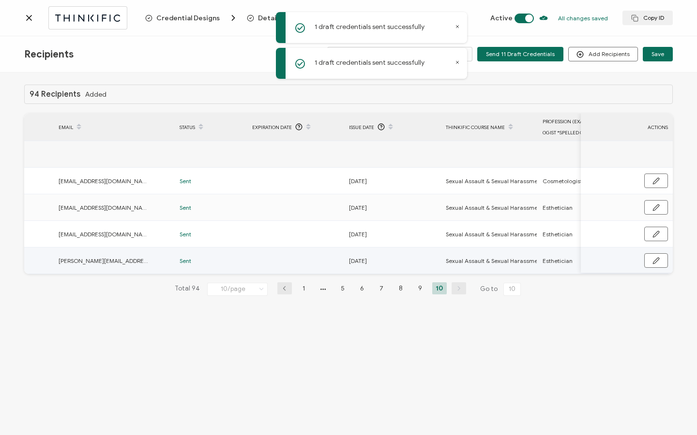
scroll to position [0, 0]
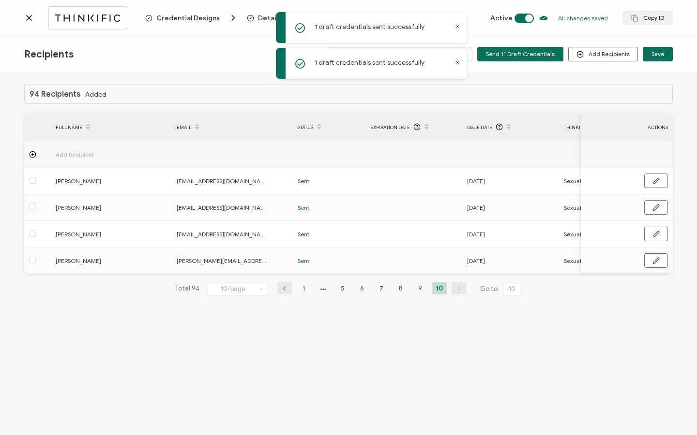
click at [417, 291] on li "9" at bounding box center [420, 289] width 15 height 12
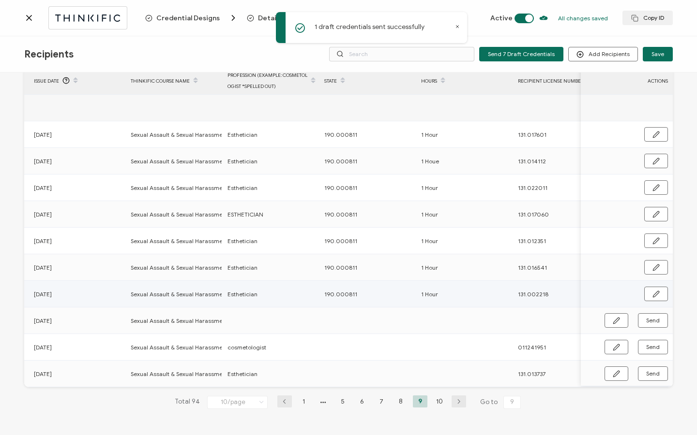
scroll to position [0, 465]
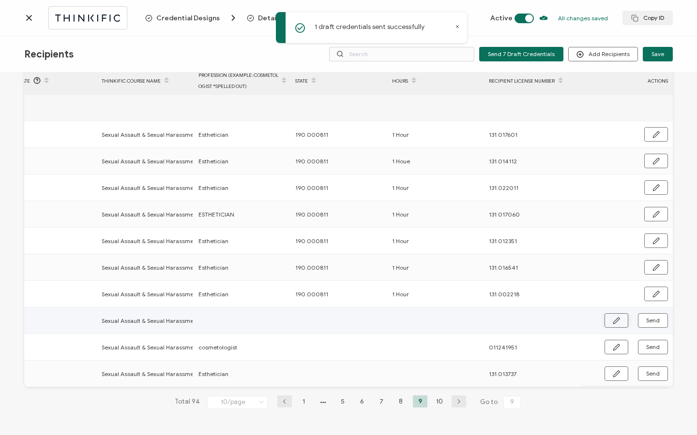
click at [612, 319] on icon "button" at bounding box center [615, 320] width 7 height 7
click at [616, 323] on button "Discard" at bounding box center [618, 320] width 39 height 15
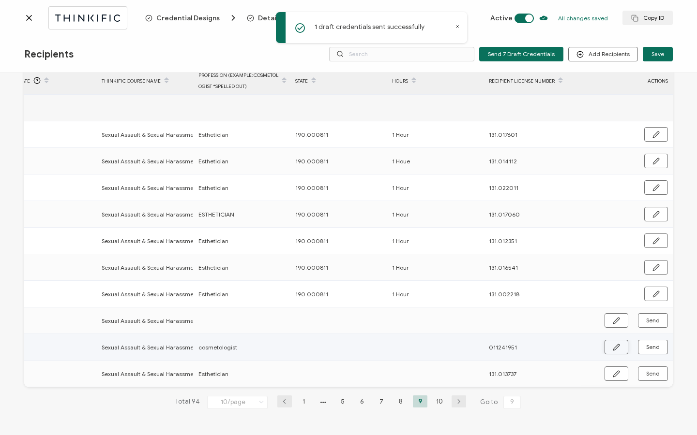
click at [616, 344] on icon "button" at bounding box center [615, 347] width 7 height 7
click at [501, 346] on input "011241951" at bounding box center [531, 346] width 85 height 15
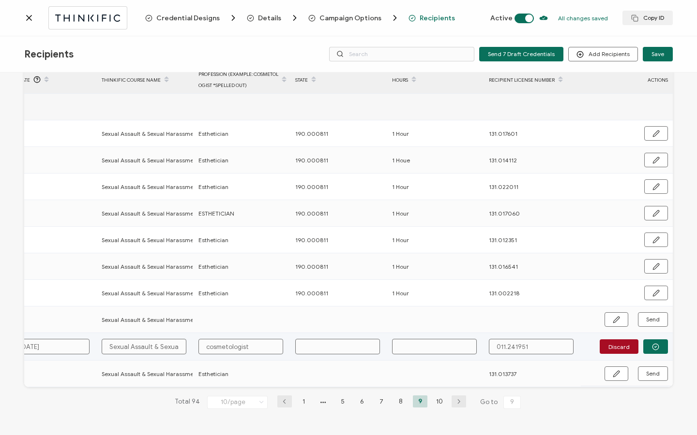
click at [310, 346] on input "text" at bounding box center [337, 346] width 85 height 15
click at [643, 343] on button "button" at bounding box center [655, 347] width 25 height 15
click at [640, 344] on button "Send" at bounding box center [653, 347] width 30 height 15
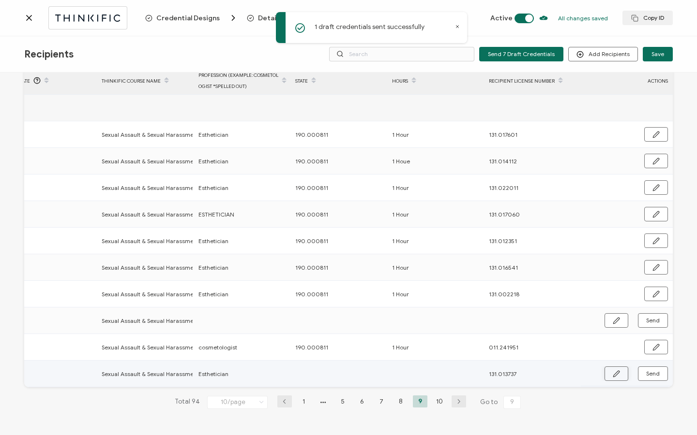
click at [613, 372] on icon "button" at bounding box center [616, 374] width 6 height 6
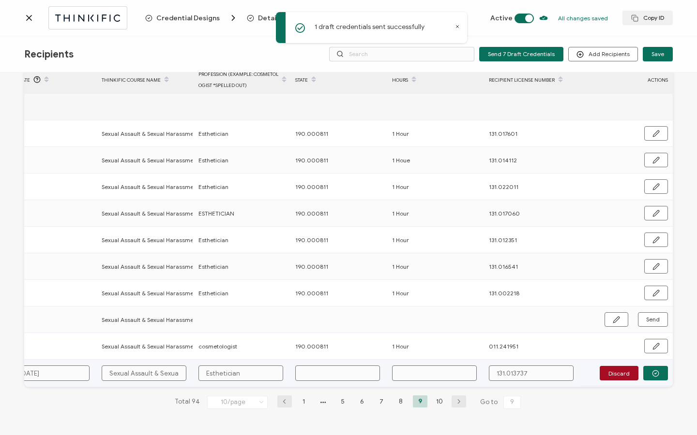
click at [335, 374] on input "text" at bounding box center [337, 373] width 85 height 15
click at [652, 371] on circle "button" at bounding box center [655, 374] width 6 height 6
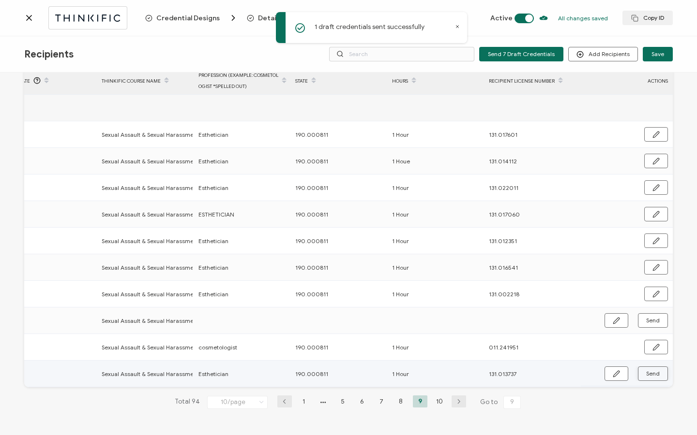
scroll to position [49, 0]
click at [649, 371] on span "Send" at bounding box center [653, 374] width 14 height 6
